Goal: Information Seeking & Learning: Learn about a topic

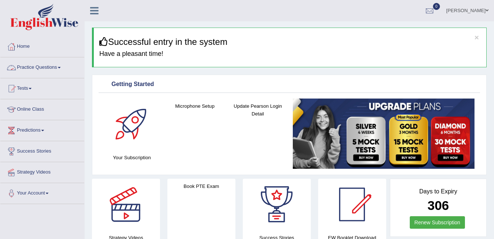
click at [61, 67] on link "Practice Questions" at bounding box center [42, 66] width 84 height 18
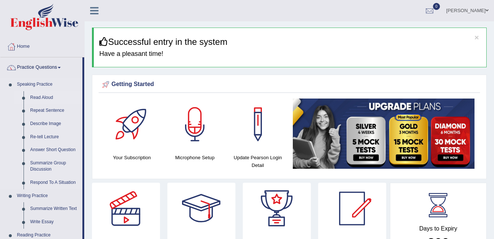
click at [46, 97] on link "Read Aloud" at bounding box center [55, 97] width 56 height 13
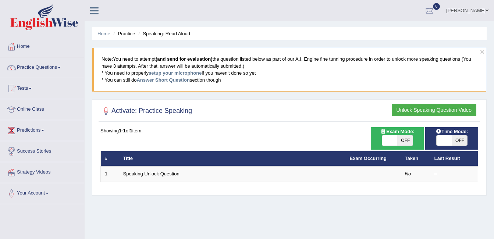
click at [398, 138] on span "OFF" at bounding box center [404, 140] width 15 height 10
checkbox input "true"
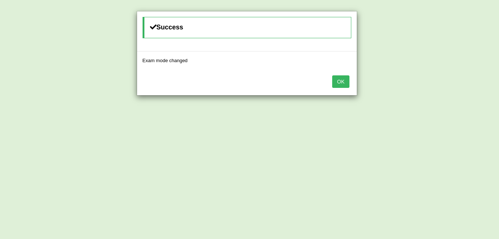
click at [339, 81] on button "OK" at bounding box center [340, 81] width 17 height 13
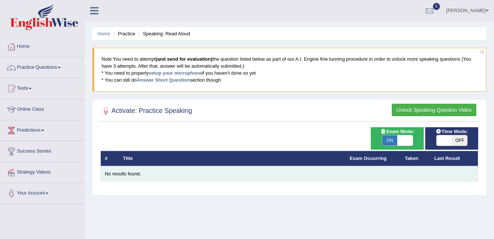
click at [118, 177] on div "No results found." at bounding box center [289, 174] width 369 height 7
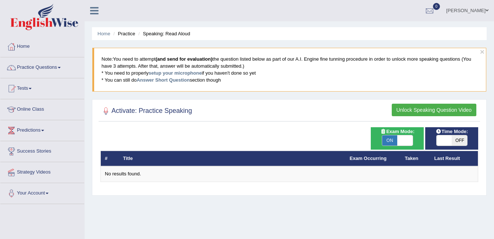
click at [450, 109] on button "Unlock Speaking Question Video" at bounding box center [434, 110] width 85 height 13
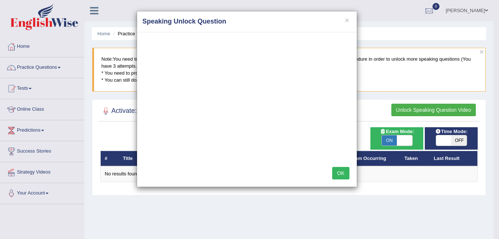
click at [342, 172] on button "OK" at bounding box center [340, 173] width 17 height 13
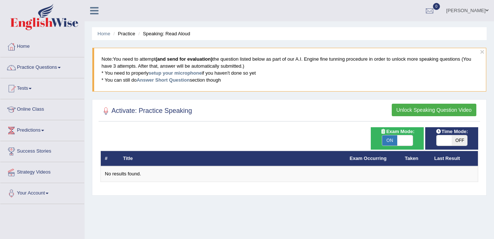
click at [112, 157] on th "#" at bounding box center [110, 158] width 18 height 15
click at [61, 67] on span at bounding box center [59, 67] width 3 height 1
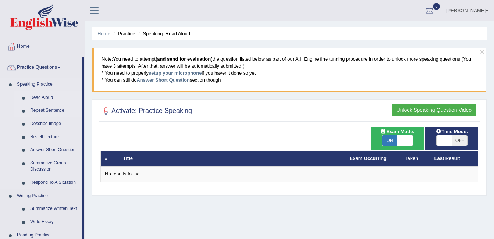
click at [47, 109] on link "Repeat Sentence" at bounding box center [55, 110] width 56 height 13
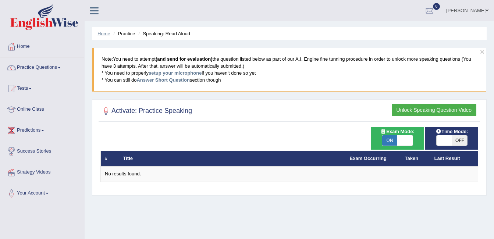
click at [107, 33] on link "Home" at bounding box center [103, 34] width 13 height 6
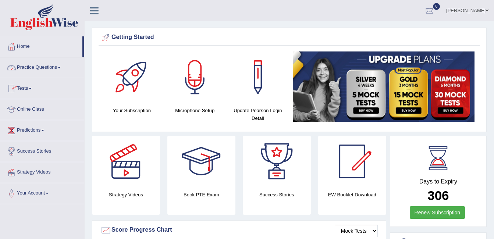
click at [59, 68] on link "Practice Questions" at bounding box center [42, 66] width 84 height 18
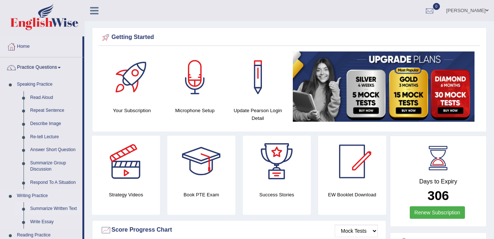
click at [51, 209] on link "Summarize Written Text" at bounding box center [55, 208] width 56 height 13
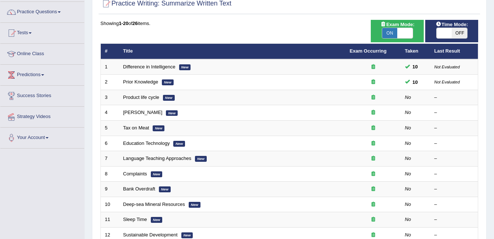
scroll to position [58, 0]
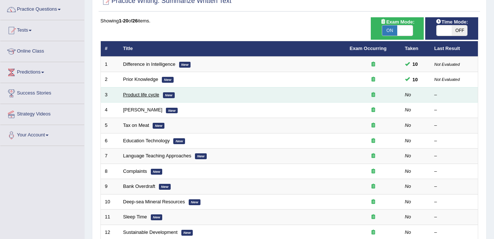
click at [139, 95] on link "Product life cycle" at bounding box center [141, 95] width 36 height 6
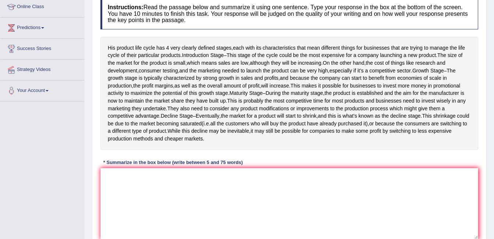
scroll to position [102, 0]
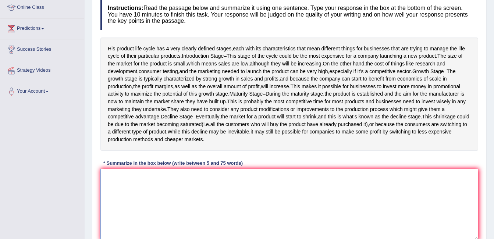
click at [287, 202] on textarea at bounding box center [289, 204] width 378 height 71
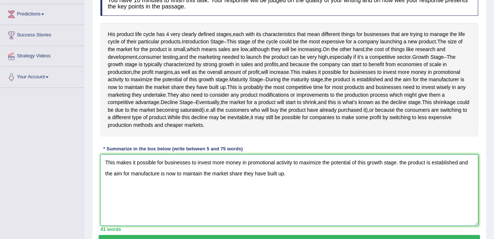
scroll to position [172, 0]
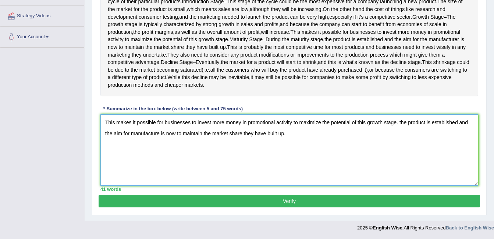
type textarea "This makes it possible for businesses to invest more money in promotional activ…"
click at [335, 200] on button "Verify" at bounding box center [289, 201] width 381 height 13
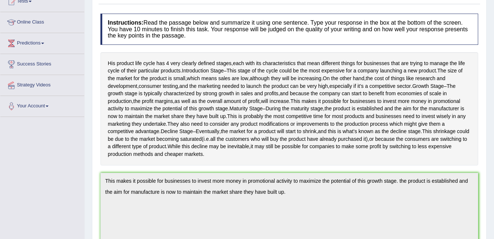
scroll to position [0, 0]
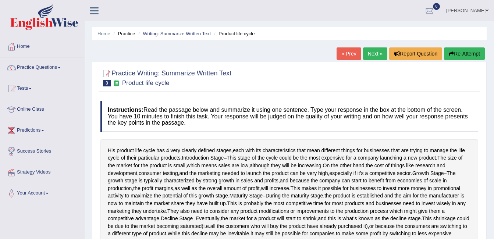
drag, startPoint x: 492, startPoint y: 29, endPoint x: 495, endPoint y: 110, distance: 80.6
click at [493, 110] on html "Toggle navigation Home Practice Questions Speaking Practice Read Aloud Repeat S…" at bounding box center [247, 119] width 494 height 239
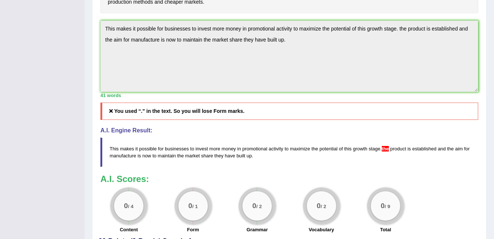
scroll to position [249, 0]
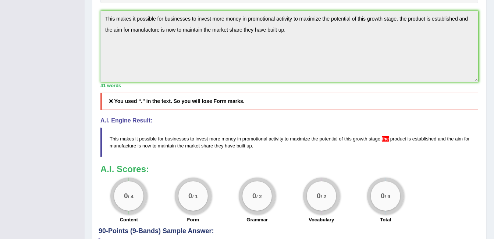
click at [383, 156] on blockquote "This makes it possible for businesses to invest more money in promotional activ…" at bounding box center [289, 142] width 378 height 29
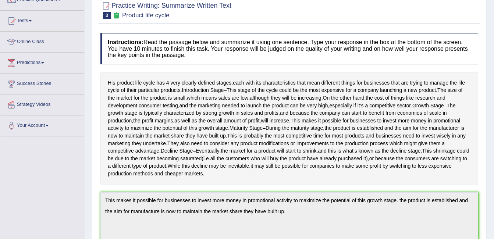
scroll to position [0, 0]
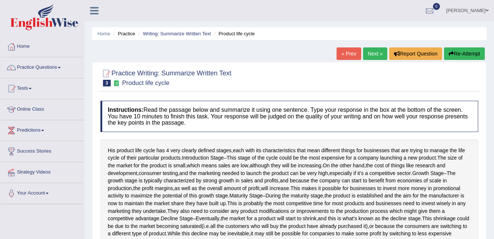
click at [465, 54] on button "Re-Attempt" at bounding box center [464, 53] width 41 height 13
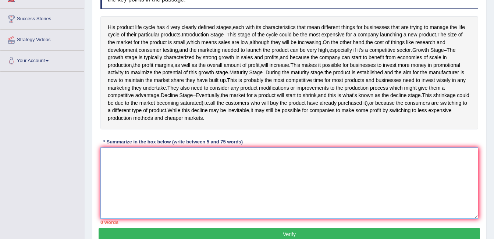
click at [265, 174] on textarea at bounding box center [289, 182] width 378 height 71
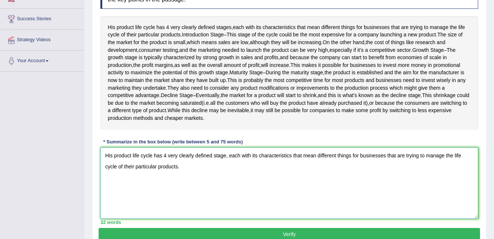
scroll to position [181, 0]
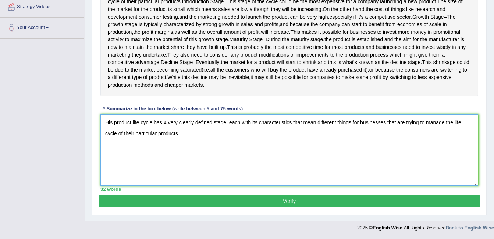
type textarea "His product life cycle has 4 very clearly defined stage, each with its characte…"
click at [362, 197] on button "Verify" at bounding box center [289, 201] width 381 height 13
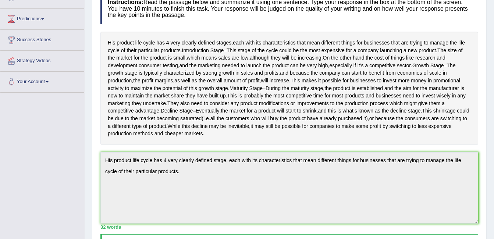
scroll to position [107, 0]
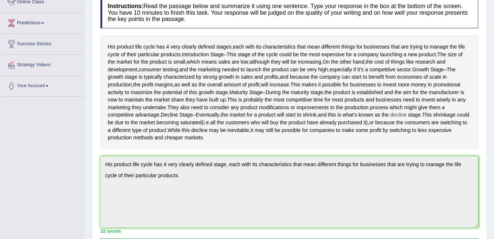
drag, startPoint x: 371, startPoint y: 130, endPoint x: 345, endPoint y: 131, distance: 26.9
click at [345, 131] on div "His product life cycle has 4 very clearly defined stages , each with its charac…" at bounding box center [289, 92] width 378 height 113
click at [303, 119] on span "shrink" at bounding box center [310, 115] width 14 height 8
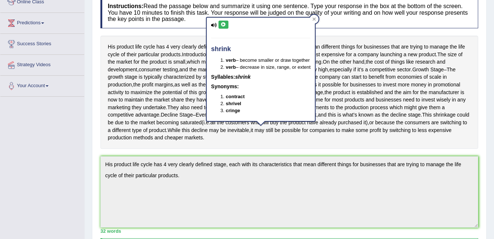
click at [320, 149] on div "His product life cycle has 4 very clearly defined stages , each with its charac…" at bounding box center [289, 92] width 378 height 113
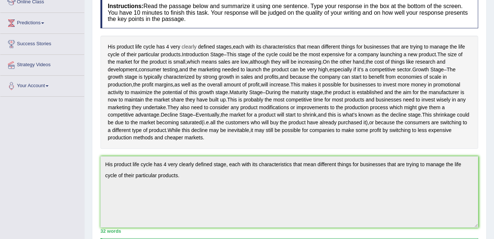
click at [190, 48] on span "clearly" at bounding box center [189, 47] width 15 height 8
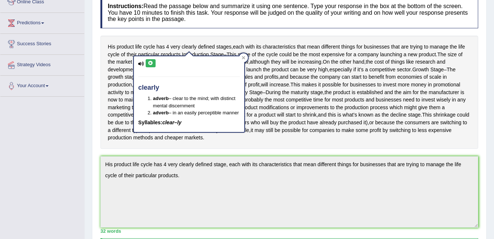
click at [267, 149] on div "His product life cycle has 4 very clearly defined stages , each with its charac…" at bounding box center [289, 92] width 378 height 113
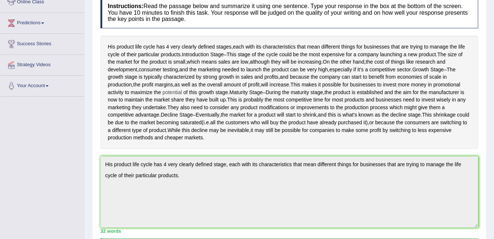
click at [182, 96] on span "potential" at bounding box center [172, 93] width 19 height 8
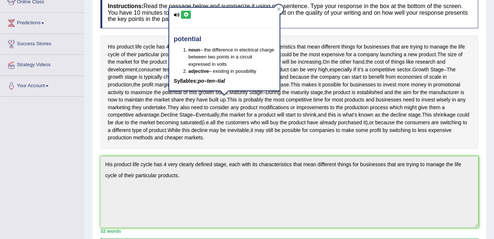
click at [485, 129] on div "Practice Writing: Summarize Written Text 3 Product life cycle Instructions: Rea…" at bounding box center [289, 188] width 395 height 460
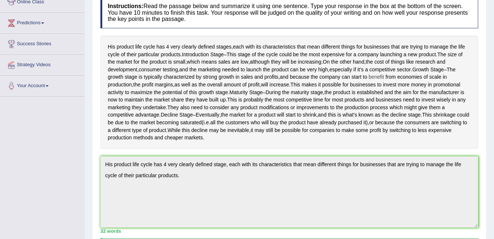
click at [384, 81] on span "benefit" at bounding box center [375, 77] width 15 height 8
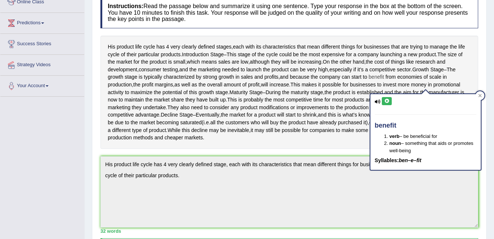
click at [384, 81] on span "benefit" at bounding box center [375, 77] width 15 height 8
click at [289, 89] on span "increase" at bounding box center [279, 85] width 19 height 8
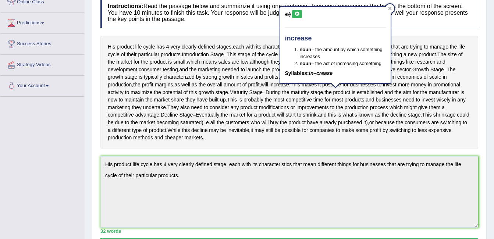
click at [472, 126] on div "His product life cycle has 4 very clearly defined stages , each with its charac…" at bounding box center [289, 92] width 378 height 113
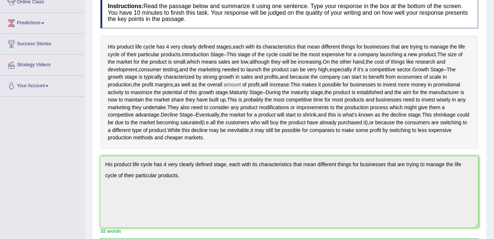
click at [241, 89] on span "amount" at bounding box center [232, 85] width 17 height 8
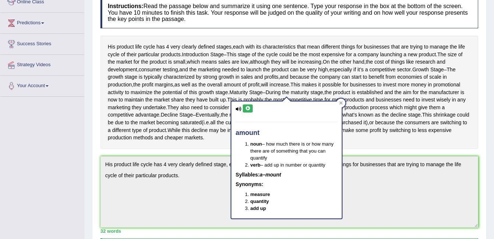
click at [481, 177] on div "Practice Writing: Summarize Written Text 3 Product life cycle Instructions: Rea…" at bounding box center [289, 188] width 395 height 460
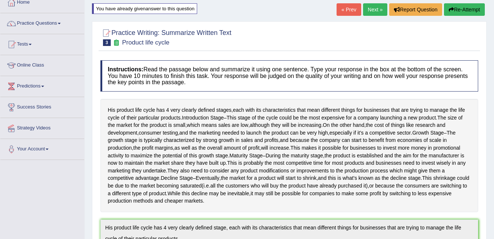
scroll to position [29, 0]
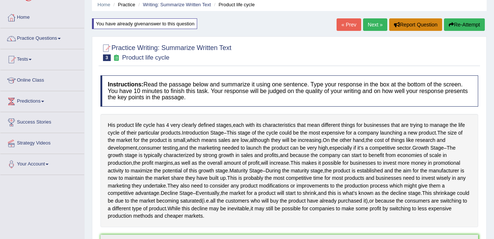
click at [429, 21] on button "Report Question" at bounding box center [415, 24] width 53 height 13
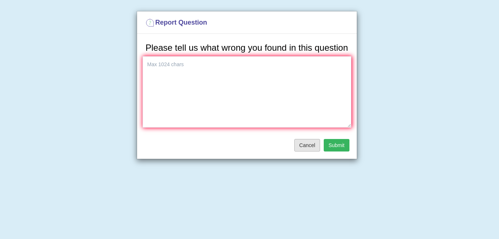
click at [311, 147] on button "Cancel" at bounding box center [308, 145] width 26 height 13
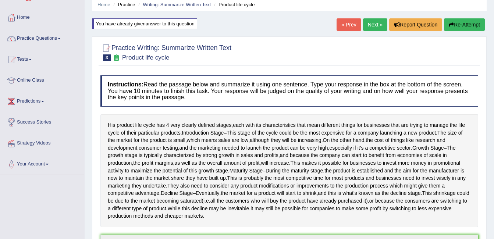
click at [466, 24] on button "Re-Attempt" at bounding box center [464, 24] width 41 height 13
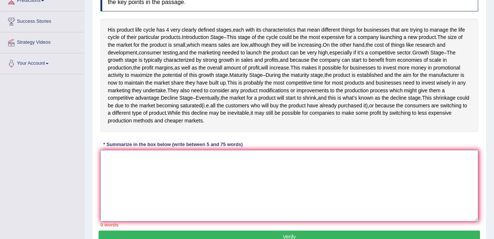
click at [227, 181] on textarea at bounding box center [289, 185] width 378 height 71
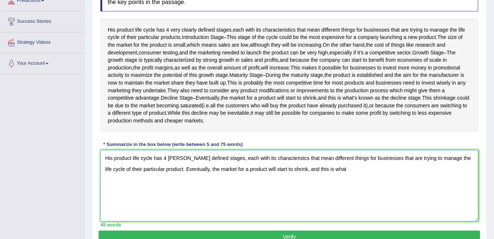
drag, startPoint x: 355, startPoint y: 182, endPoint x: 356, endPoint y: 193, distance: 11.8
click at [356, 193] on textarea "His product life cycle has 4 [PERSON_NAME] defined stages, each with its charac…" at bounding box center [289, 185] width 378 height 71
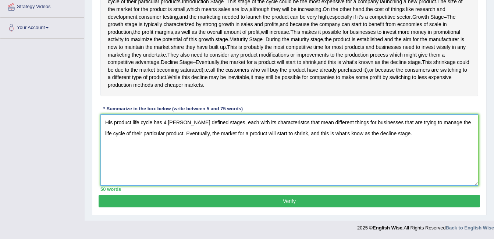
type textarea "His product life cycle has 4 cleary defined stages, each with its characteristc…"
click at [284, 202] on button "Verify" at bounding box center [289, 201] width 381 height 13
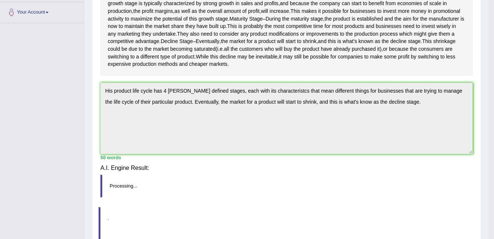
scroll to position [171, 0]
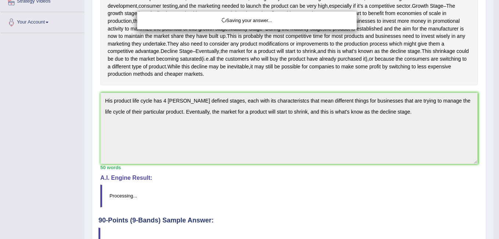
click at [484, 132] on div "Saving your answer..." at bounding box center [249, 119] width 499 height 239
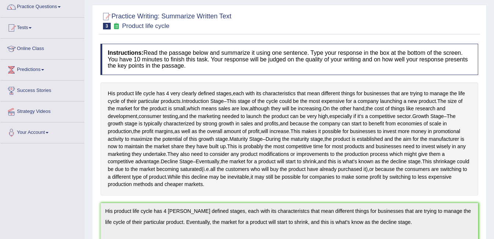
scroll to position [0, 0]
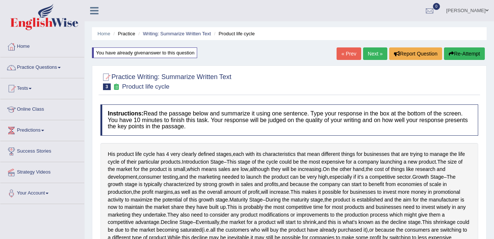
click at [466, 53] on button "Re-Attempt" at bounding box center [464, 53] width 41 height 13
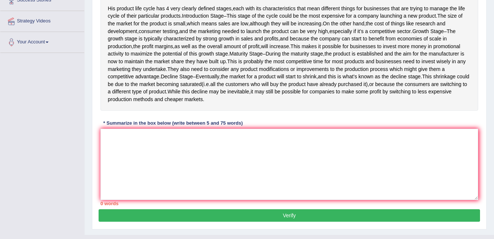
scroll to position [162, 0]
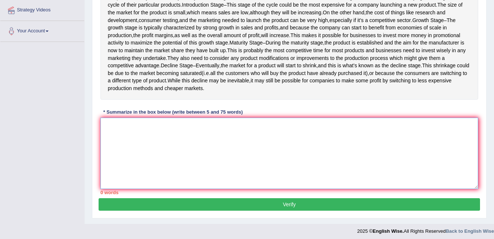
click at [192, 159] on textarea at bounding box center [289, 153] width 378 height 71
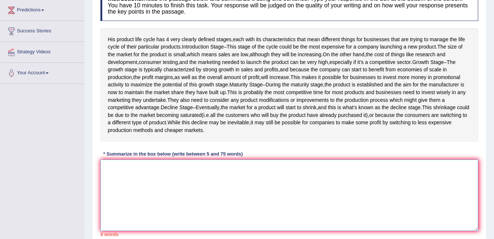
scroll to position [120, 0]
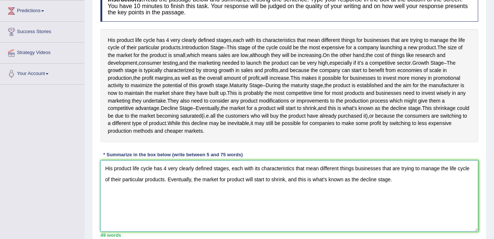
click at [226, 196] on textarea "His product life cycle has 4 very clearly defined stages, each with its charact…" at bounding box center [289, 195] width 378 height 71
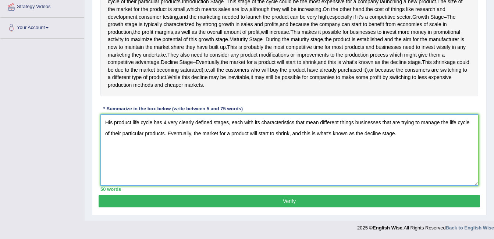
scroll to position [181, 0]
type textarea "His product life cycle has 4 very clearly defined stages, each with its charact…"
click at [338, 201] on button "Verify" at bounding box center [289, 201] width 381 height 13
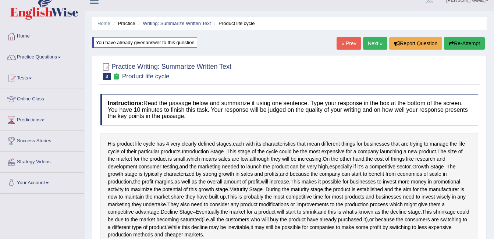
scroll to position [0, 0]
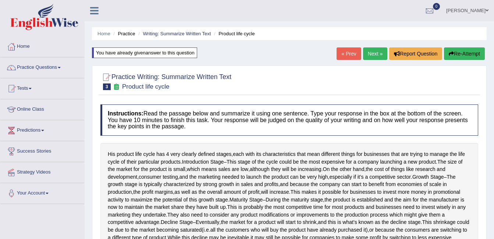
click at [471, 58] on button "Re-Attempt" at bounding box center [464, 53] width 41 height 13
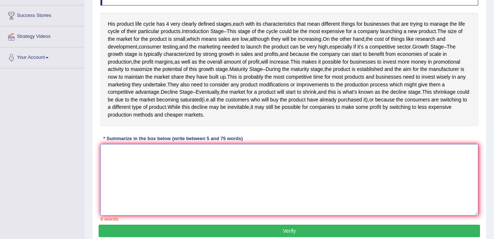
click at [307, 207] on textarea at bounding box center [289, 179] width 378 height 71
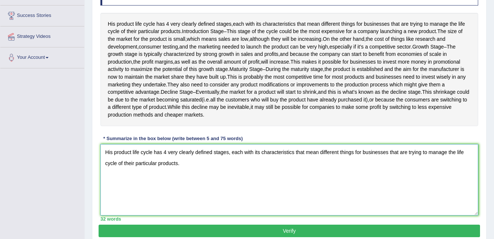
click at [408, 160] on textarea "His product life cycle has 4 very clearly defined stages, each with its charact…" at bounding box center [289, 179] width 378 height 71
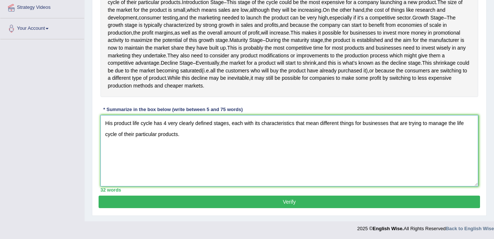
scroll to position [181, 0]
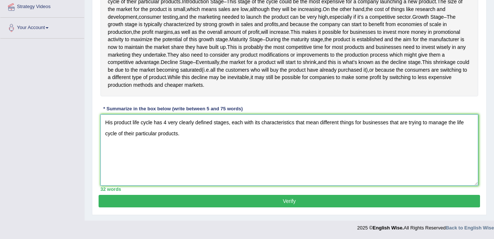
type textarea "His product life cycle has 4 very clearly defined stages, each with its charact…"
click at [354, 204] on button "Verify" at bounding box center [289, 201] width 381 height 13
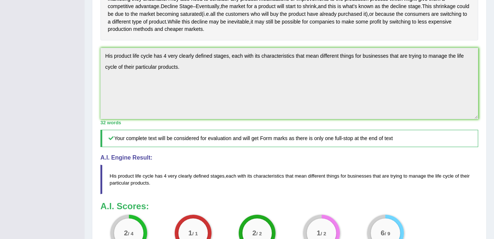
scroll to position [317, 0]
